Goal: Transaction & Acquisition: Purchase product/service

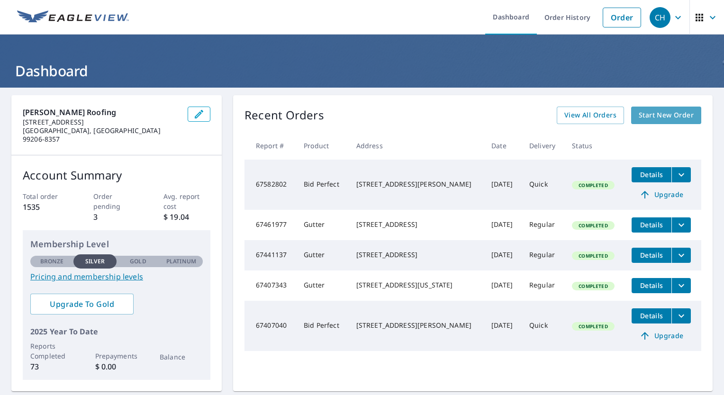
click at [639, 114] on span "Start New Order" at bounding box center [666, 115] width 55 height 12
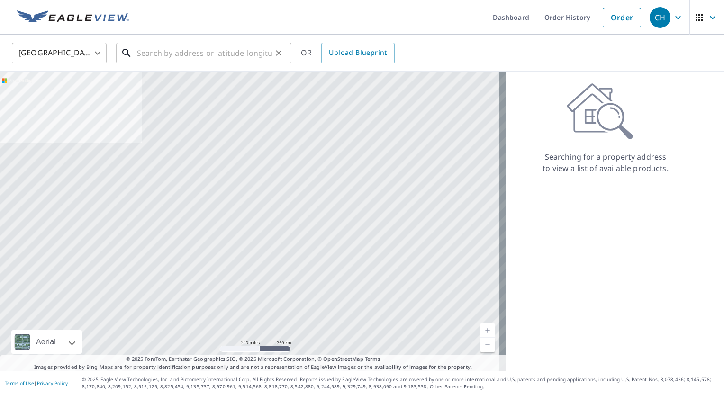
click at [163, 54] on input "text" at bounding box center [204, 53] width 135 height 27
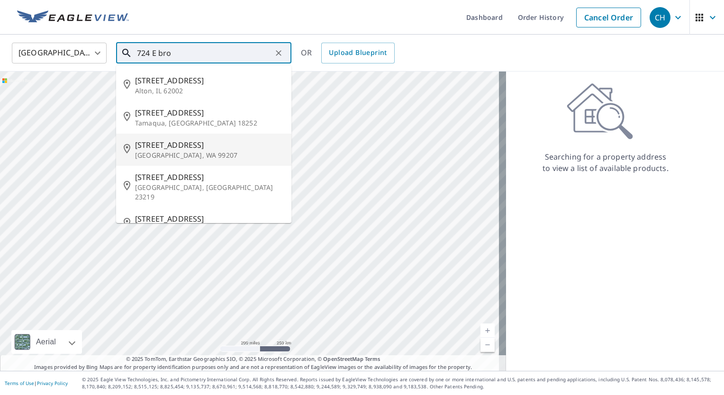
click at [158, 155] on p "[GEOGRAPHIC_DATA], WA 99207" at bounding box center [209, 155] width 149 height 9
type input "[STREET_ADDRESS]"
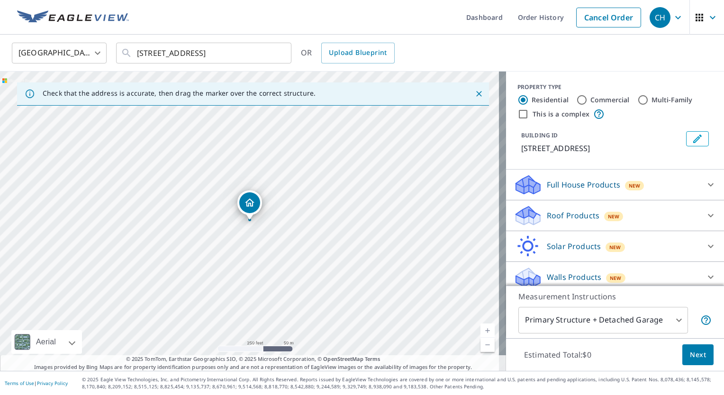
click at [587, 208] on div "Roof Products New" at bounding box center [607, 216] width 186 height 22
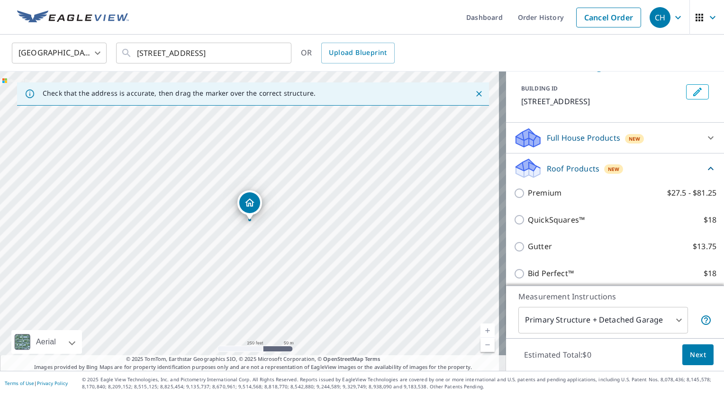
scroll to position [64, 0]
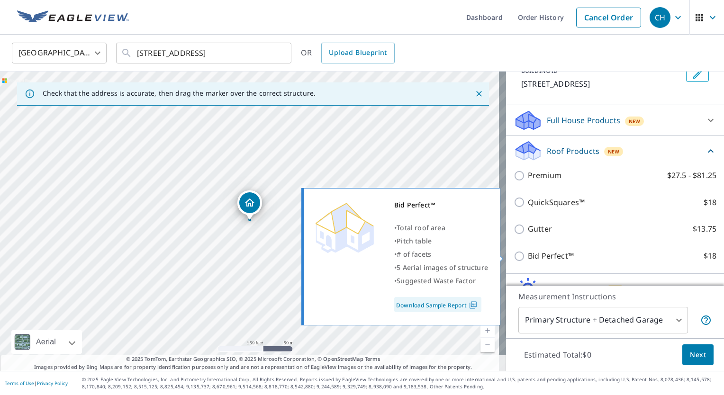
click at [516, 255] on input "Bid Perfect™ $18" at bounding box center [521, 256] width 14 height 11
checkbox input "true"
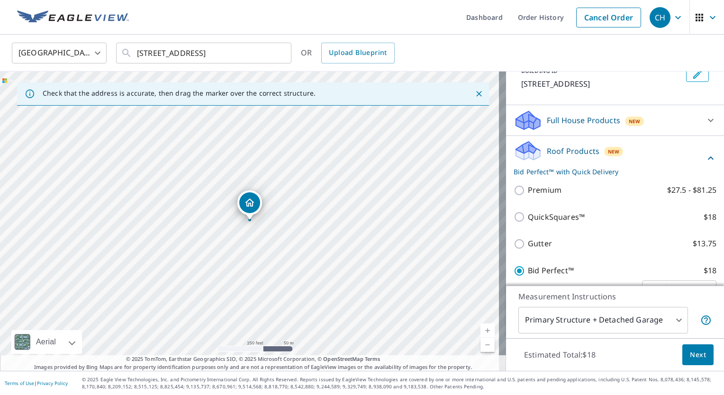
click at [691, 359] on span "Next" at bounding box center [698, 355] width 16 height 12
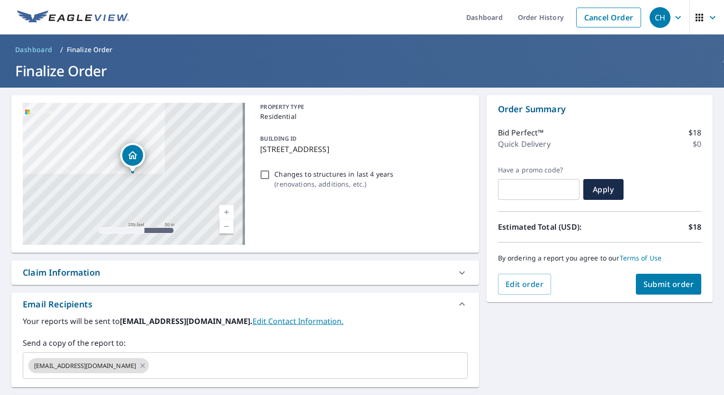
click at [665, 282] on span "Submit order" at bounding box center [669, 284] width 51 height 10
